Goal: Task Accomplishment & Management: Use online tool/utility

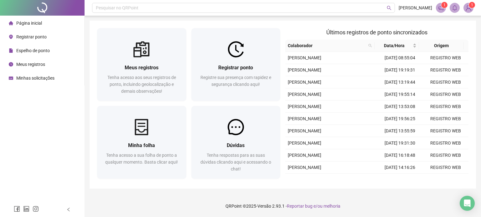
click at [176, 20] on div "Pesquisar no QRPoint [PERSON_NAME] 1 1 Meus registros Tenha acesso aos seus reg…" at bounding box center [282, 108] width 396 height 217
click at [86, 21] on div "Pesquisar no QRPoint [PERSON_NAME] 1 1 Meus registros Tenha acesso aos seus reg…" at bounding box center [282, 108] width 396 height 217
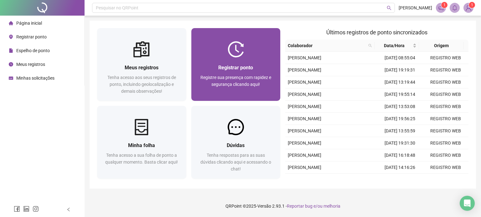
click at [214, 76] on span "Registre sua presença com rapidez e segurança clicando aqui!" at bounding box center [235, 81] width 71 height 12
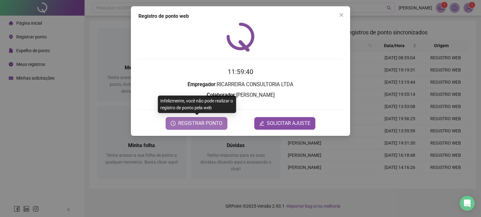
click at [206, 125] on span "REGISTRAR PONTO" at bounding box center [200, 124] width 44 height 8
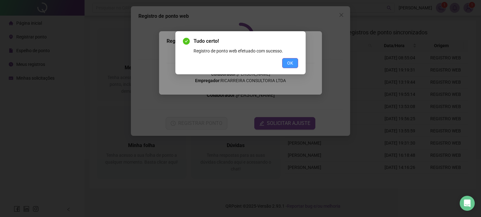
click at [295, 64] on button "OK" at bounding box center [290, 63] width 16 height 10
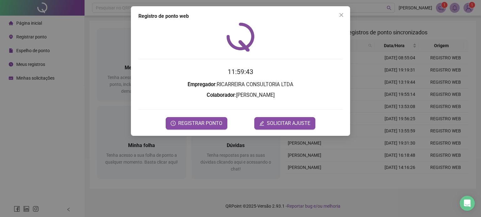
click at [342, 18] on button "Close" at bounding box center [341, 15] width 10 height 10
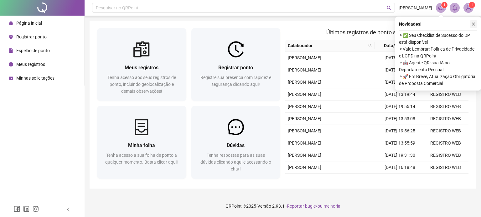
click at [474, 25] on icon "close" at bounding box center [473, 24] width 4 height 4
